Goal: Task Accomplishment & Management: Manage account settings

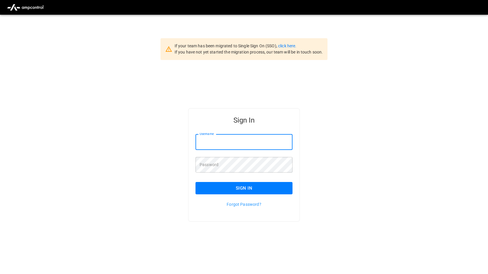
click at [221, 137] on input "Username" at bounding box center [243, 142] width 97 height 16
type input "**********"
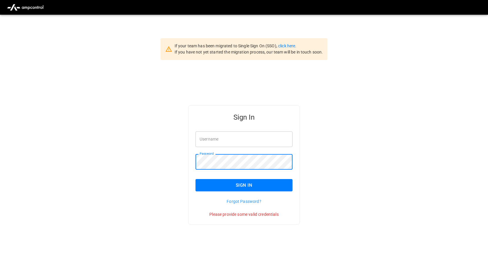
click at [220, 142] on input "Username" at bounding box center [243, 139] width 97 height 16
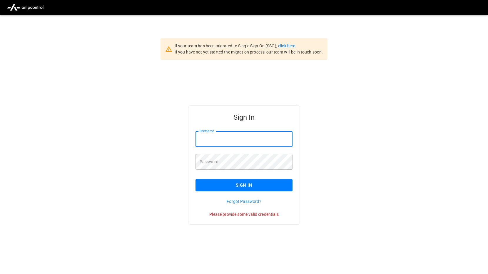
type input "**********"
